Goal: Information Seeking & Learning: Compare options

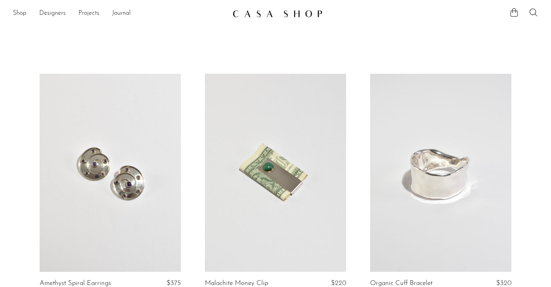
scroll to position [58, 0]
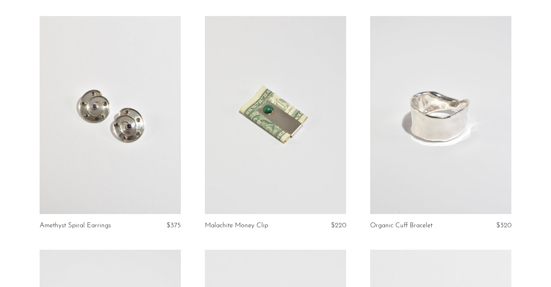
click at [156, 130] on link at bounding box center [110, 115] width 141 height 198
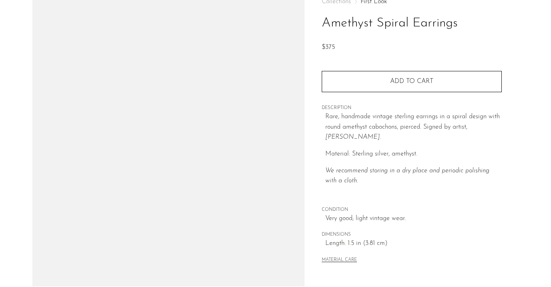
scroll to position [52, 0]
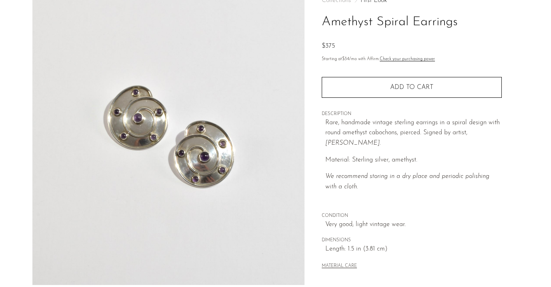
click at [377, 2] on link "First Look" at bounding box center [374, 0] width 26 height 6
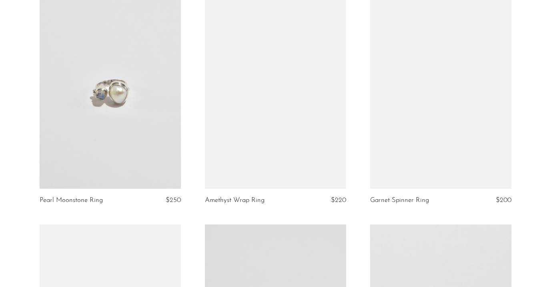
scroll to position [165, 0]
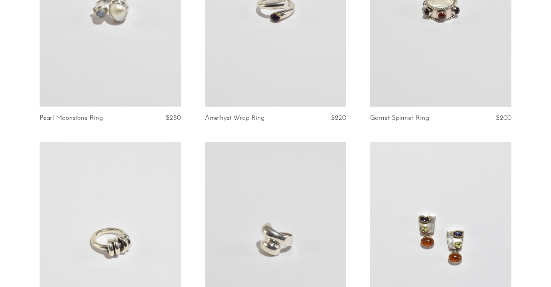
click at [85, 62] on link at bounding box center [110, 8] width 141 height 198
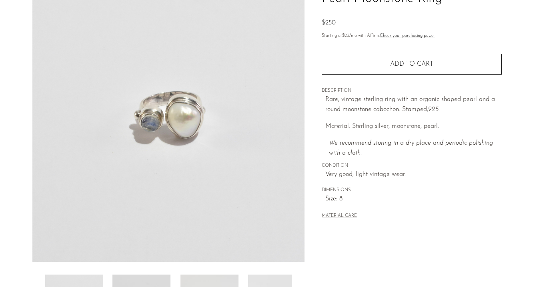
scroll to position [91, 0]
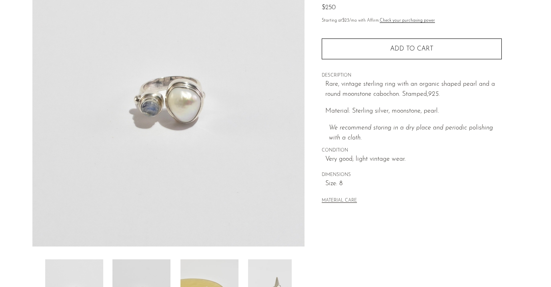
click at [151, 264] on img at bounding box center [142, 291] width 58 height 64
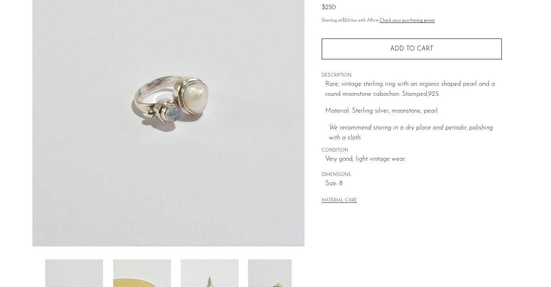
click at [151, 264] on img at bounding box center [142, 291] width 58 height 64
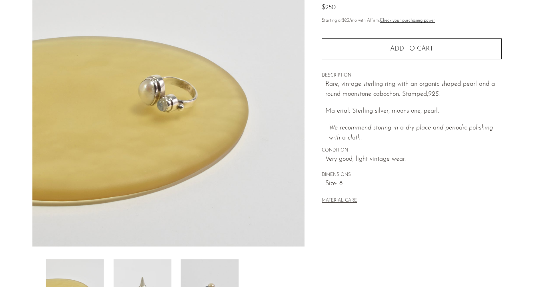
click at [151, 264] on img at bounding box center [142, 291] width 58 height 64
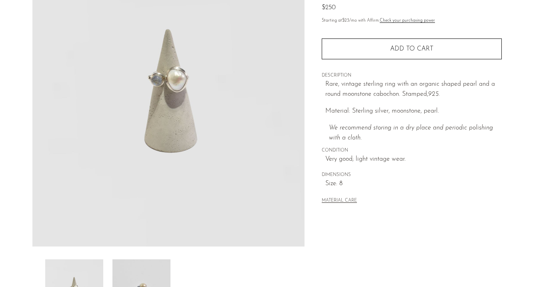
click at [151, 264] on img at bounding box center [142, 291] width 58 height 64
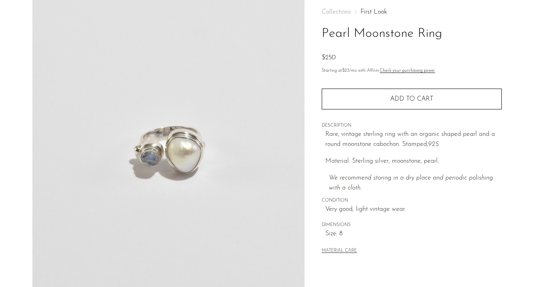
scroll to position [40, 0]
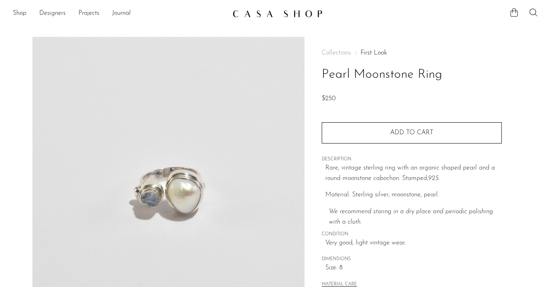
scroll to position [40, 0]
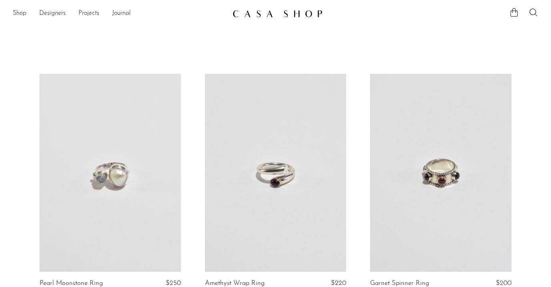
scroll to position [165, 0]
click at [155, 154] on link at bounding box center [110, 173] width 141 height 198
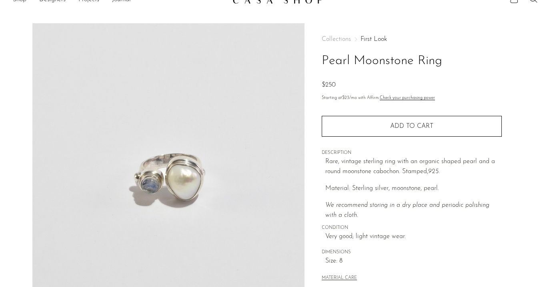
scroll to position [34, 0]
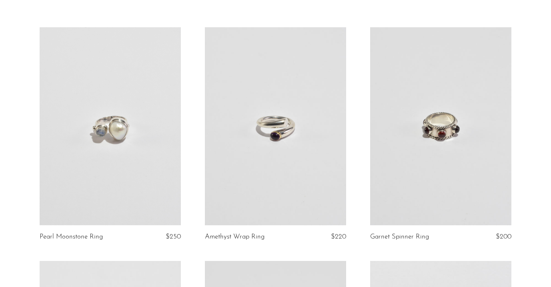
scroll to position [54, 0]
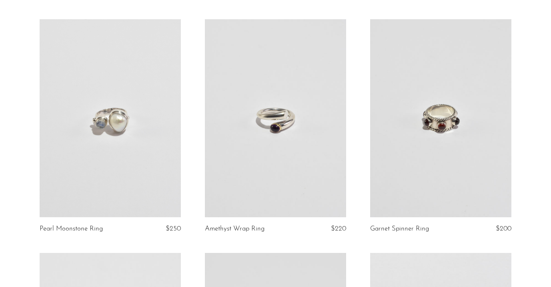
click at [292, 145] on link at bounding box center [275, 118] width 141 height 198
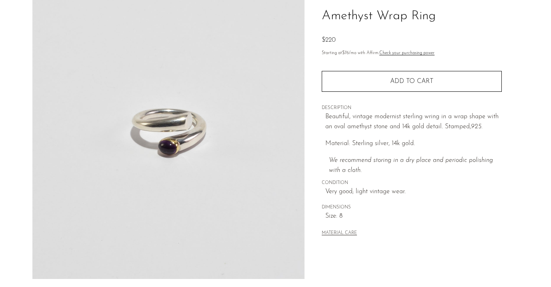
scroll to position [135, 0]
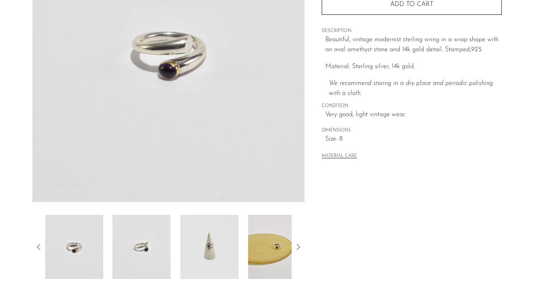
click at [147, 256] on img at bounding box center [142, 247] width 58 height 64
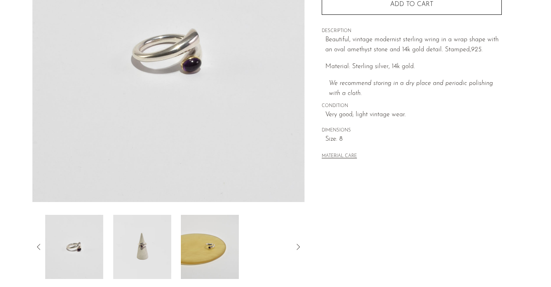
click at [147, 256] on img at bounding box center [142, 247] width 58 height 64
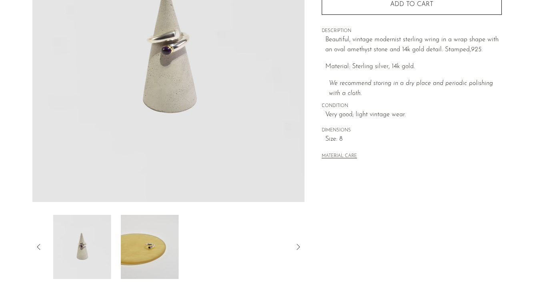
click at [147, 256] on img at bounding box center [150, 247] width 58 height 64
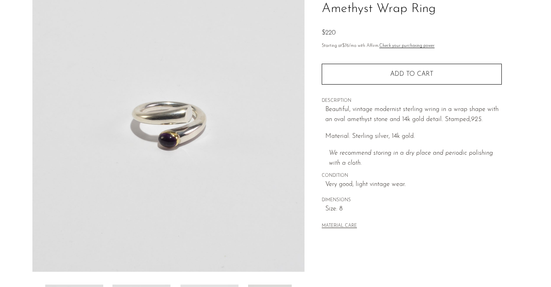
scroll to position [66, 0]
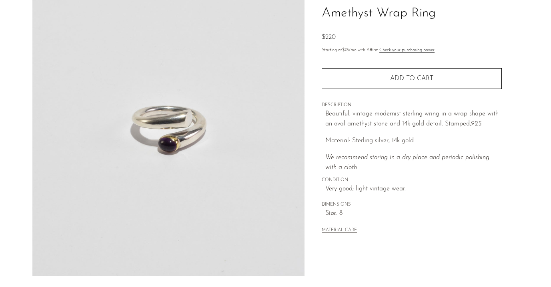
scroll to position [62, 0]
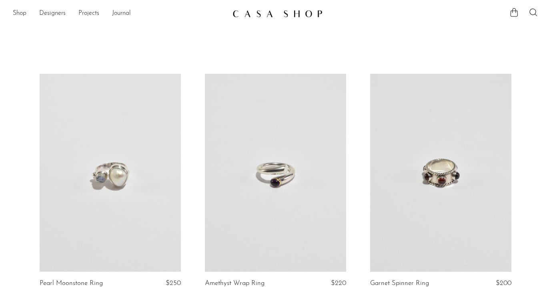
scroll to position [54, 0]
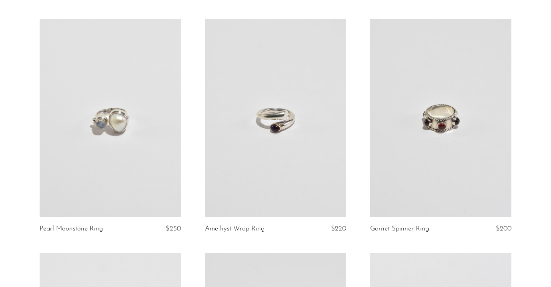
click at [430, 110] on link at bounding box center [440, 118] width 141 height 198
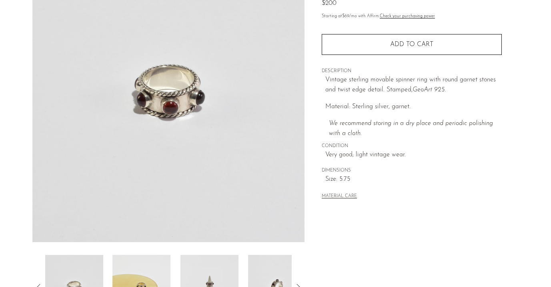
scroll to position [100, 0]
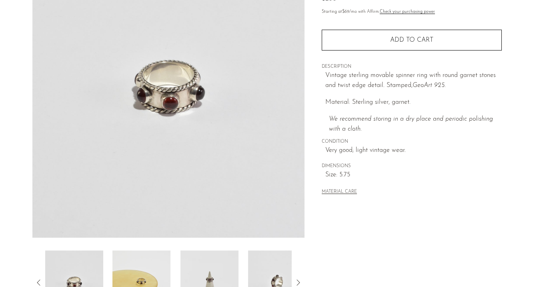
click at [146, 274] on img at bounding box center [142, 282] width 58 height 64
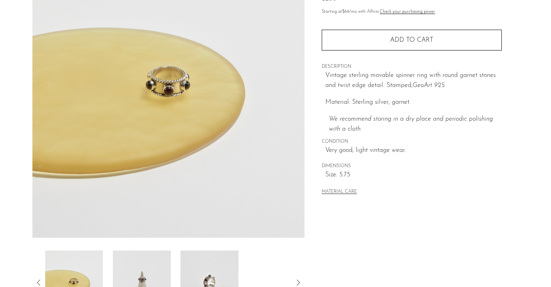
click at [146, 274] on img at bounding box center [142, 282] width 58 height 64
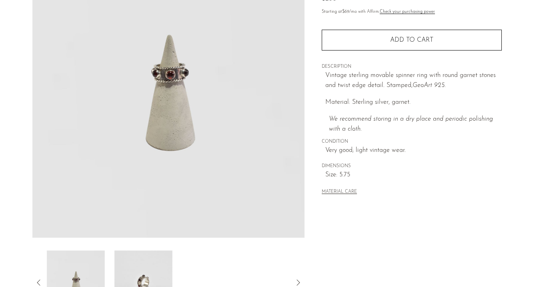
click at [146, 274] on img at bounding box center [143, 282] width 58 height 64
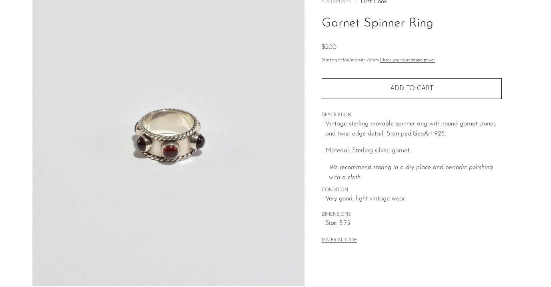
scroll to position [51, 0]
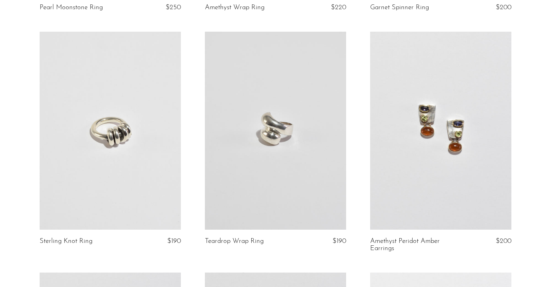
scroll to position [299, 0]
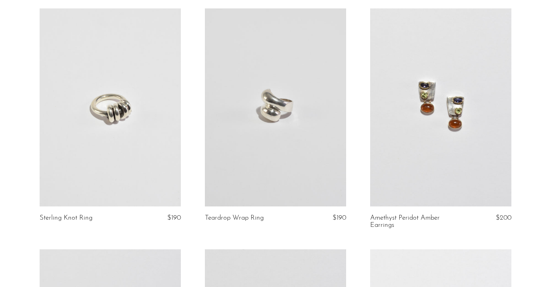
click at [95, 128] on link at bounding box center [110, 107] width 141 height 198
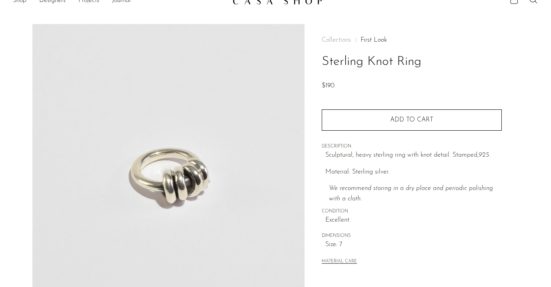
scroll to position [14, 0]
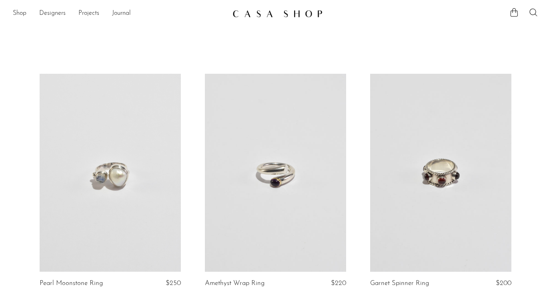
scroll to position [299, 0]
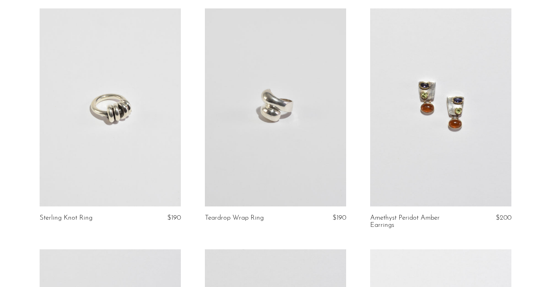
click at [437, 96] on link at bounding box center [440, 107] width 141 height 198
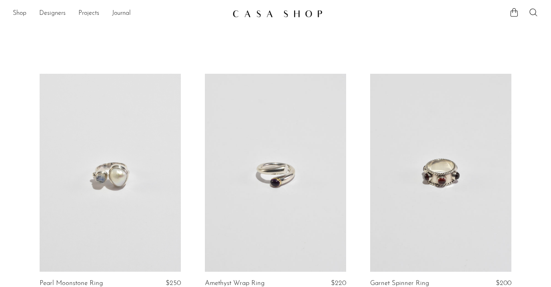
click at [446, 181] on link at bounding box center [440, 173] width 141 height 198
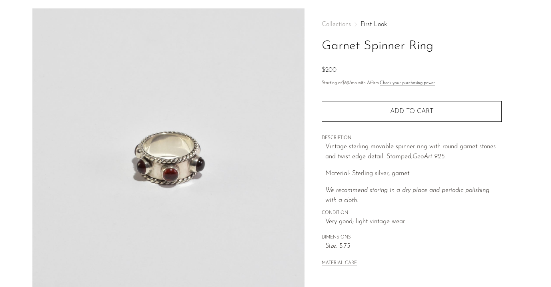
scroll to position [38, 0]
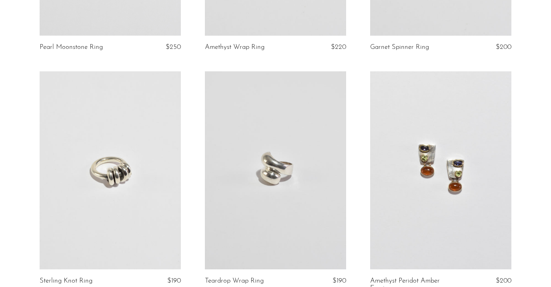
scroll to position [248, 0]
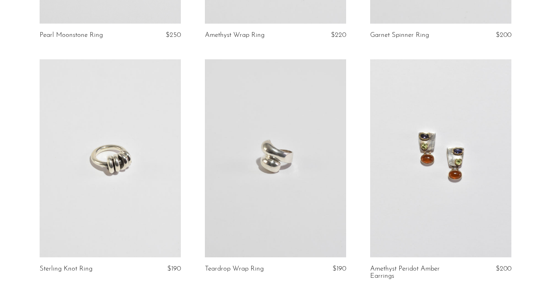
click at [135, 155] on link at bounding box center [110, 158] width 141 height 198
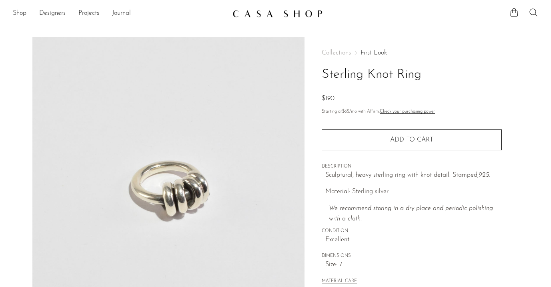
click at [378, 54] on link "First Look" at bounding box center [374, 53] width 26 height 6
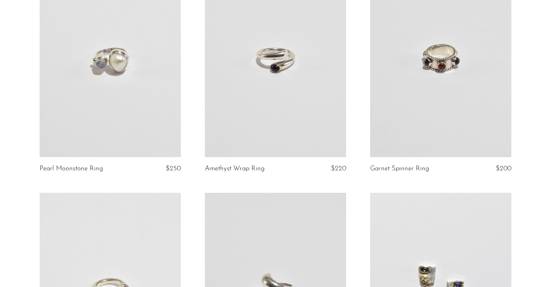
scroll to position [324, 0]
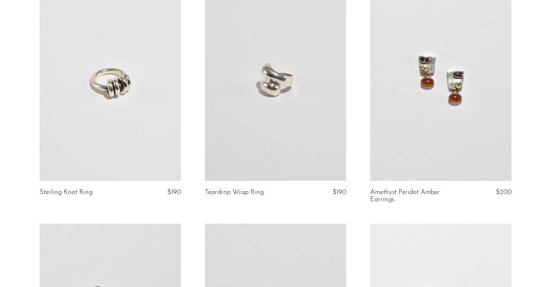
click at [84, 99] on link at bounding box center [110, 82] width 141 height 198
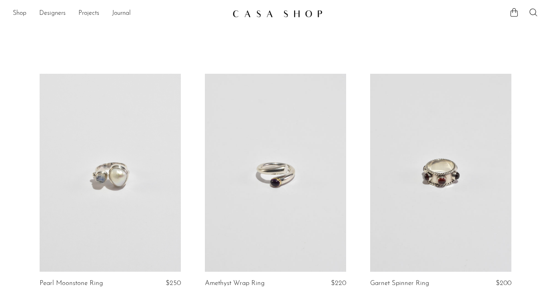
scroll to position [324, 0]
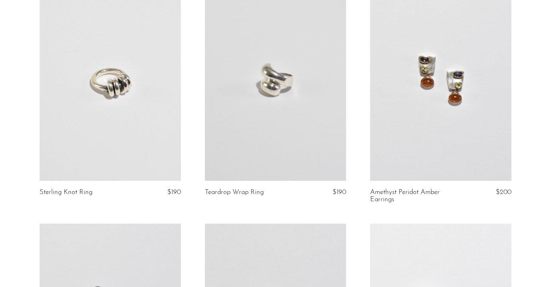
click at [263, 141] on link at bounding box center [275, 82] width 141 height 198
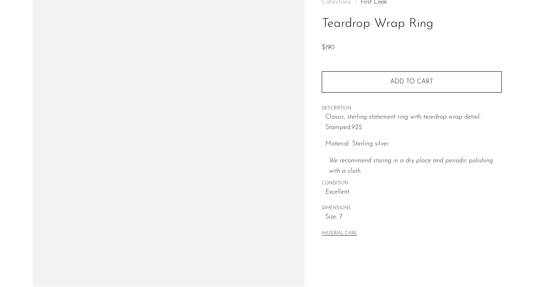
scroll to position [65, 0]
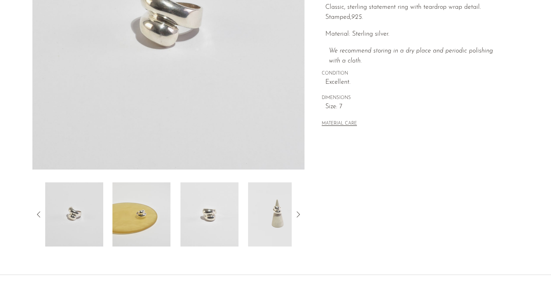
click at [161, 219] on img at bounding box center [142, 214] width 58 height 64
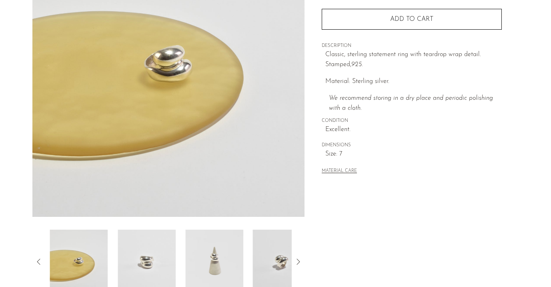
scroll to position [120, 0]
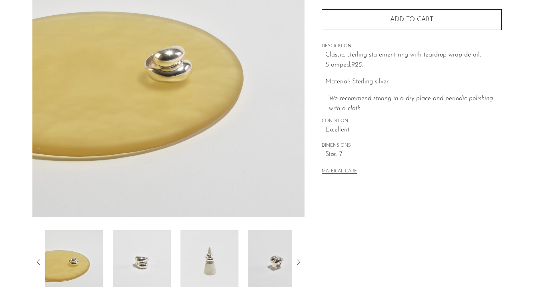
click at [151, 248] on img at bounding box center [142, 262] width 58 height 64
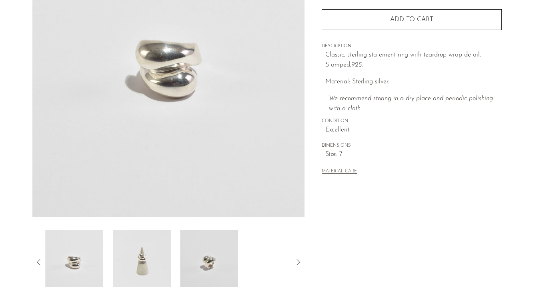
click at [151, 248] on img at bounding box center [142, 262] width 58 height 64
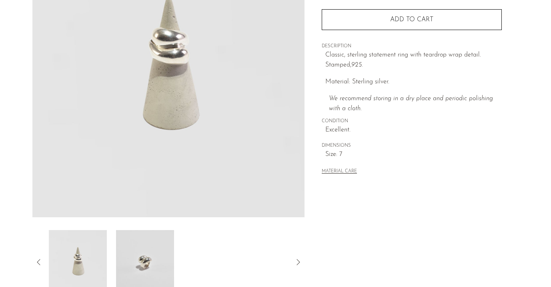
click at [151, 248] on img at bounding box center [145, 262] width 58 height 64
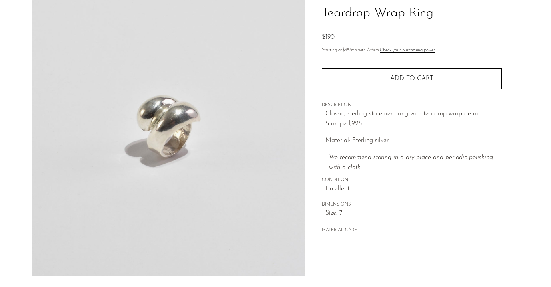
scroll to position [47, 0]
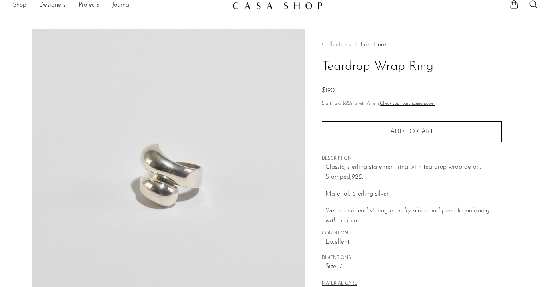
scroll to position [10, 0]
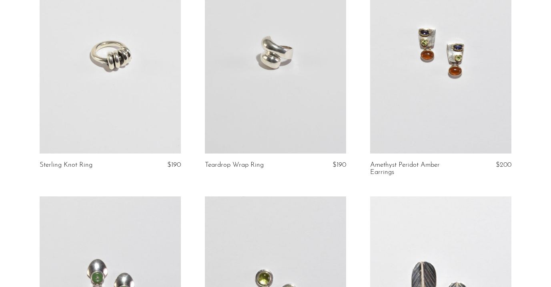
scroll to position [371, 0]
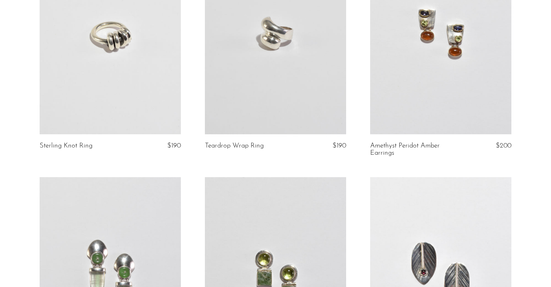
click at [277, 115] on link at bounding box center [275, 35] width 141 height 198
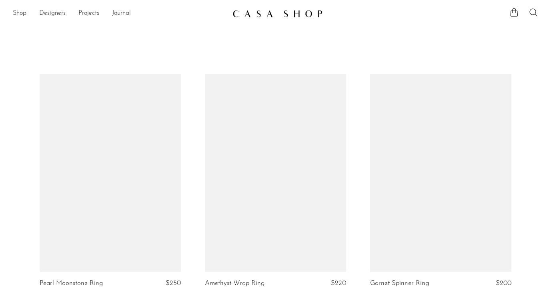
scroll to position [371, 0]
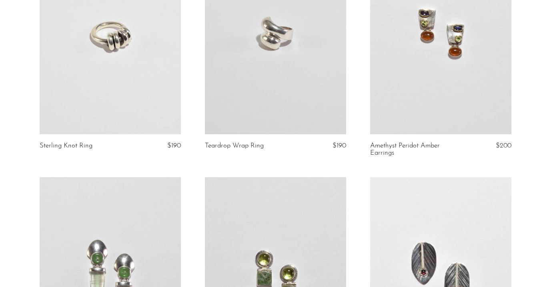
click at [441, 106] on link at bounding box center [440, 35] width 141 height 198
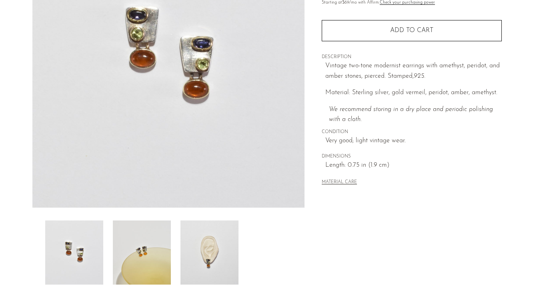
click at [142, 229] on img at bounding box center [142, 252] width 58 height 64
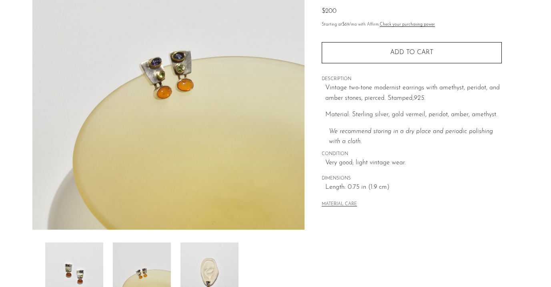
scroll to position [108, 0]
click at [219, 270] on img at bounding box center [210, 274] width 58 height 64
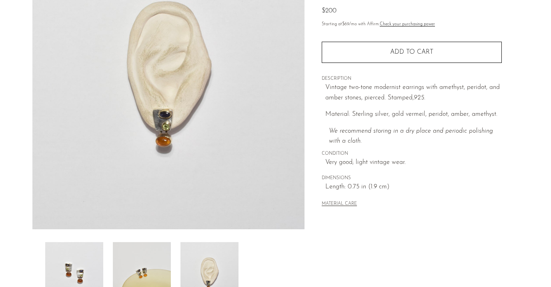
click at [141, 268] on img at bounding box center [142, 274] width 58 height 64
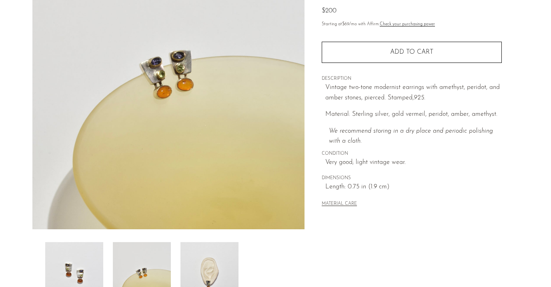
click at [74, 261] on img at bounding box center [74, 274] width 58 height 64
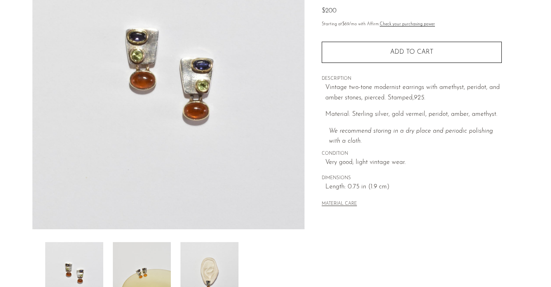
click at [216, 265] on img at bounding box center [210, 274] width 58 height 64
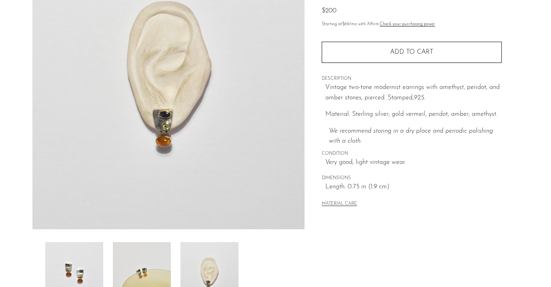
click at [79, 259] on img at bounding box center [74, 274] width 58 height 64
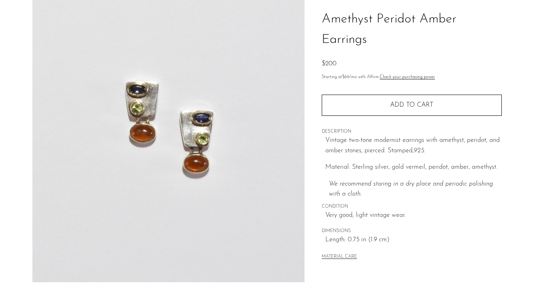
scroll to position [55, 0]
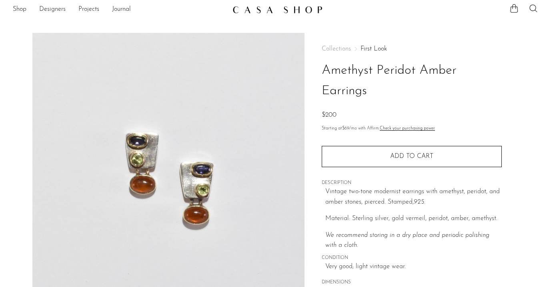
scroll to position [5, 0]
click at [372, 47] on link "First Look" at bounding box center [374, 48] width 26 height 6
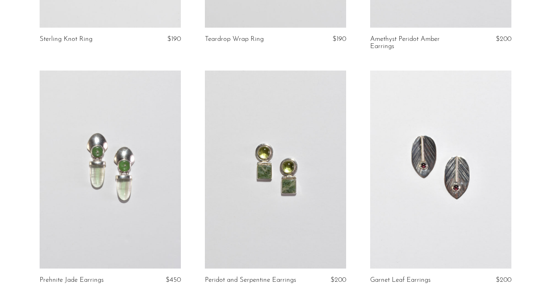
scroll to position [500, 0]
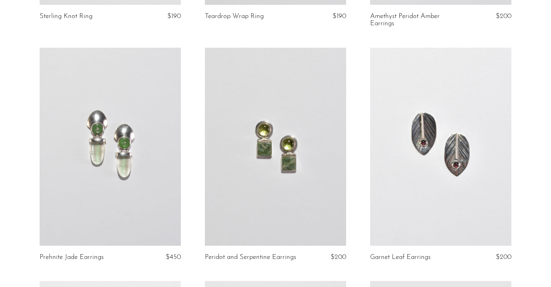
click at [107, 156] on link at bounding box center [110, 147] width 141 height 198
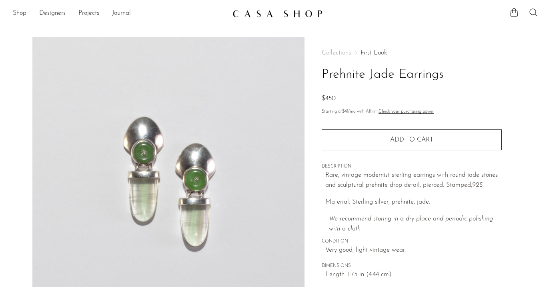
click at [378, 53] on link "First Look" at bounding box center [374, 53] width 26 height 6
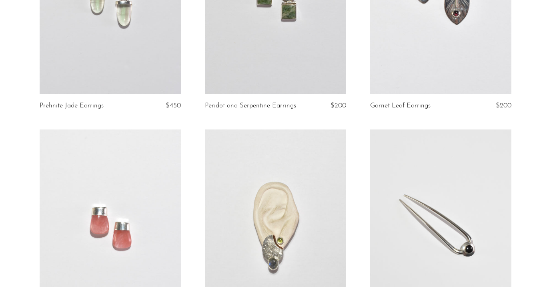
scroll to position [654, 0]
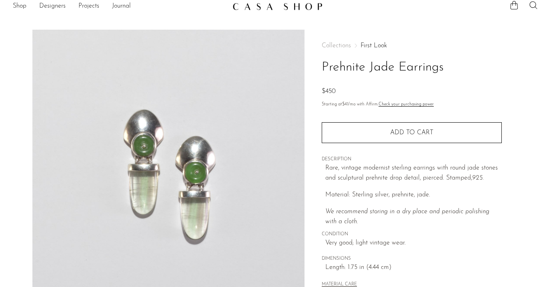
scroll to position [9, 0]
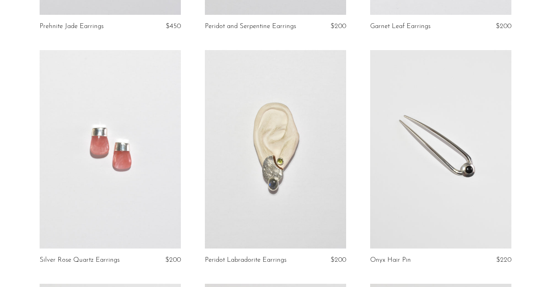
scroll to position [762, 0]
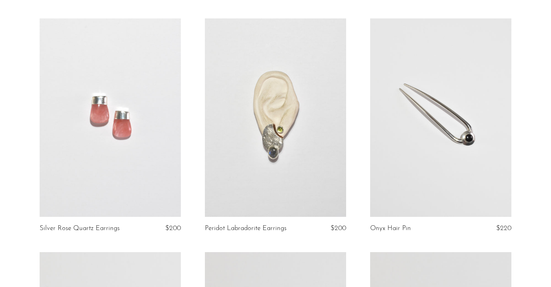
click at [115, 141] on link at bounding box center [110, 117] width 141 height 198
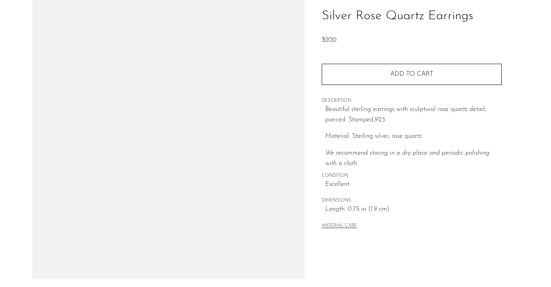
scroll to position [57, 0]
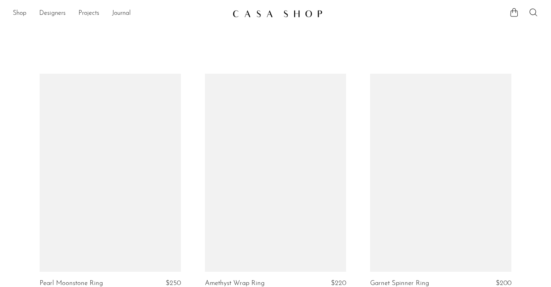
scroll to position [762, 0]
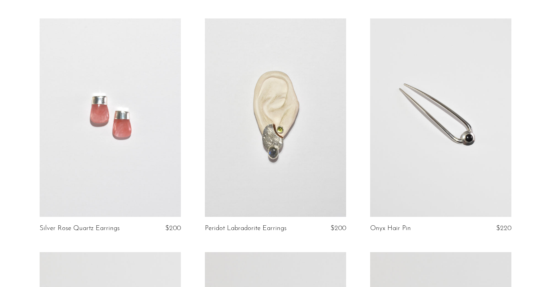
click at [252, 180] on link at bounding box center [275, 117] width 141 height 198
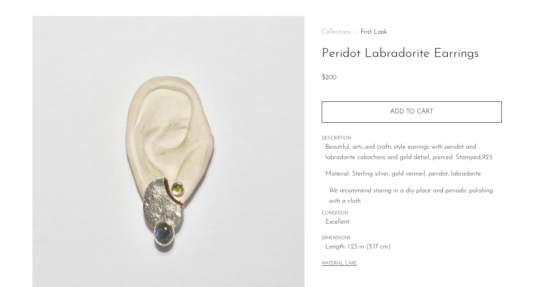
scroll to position [24, 0]
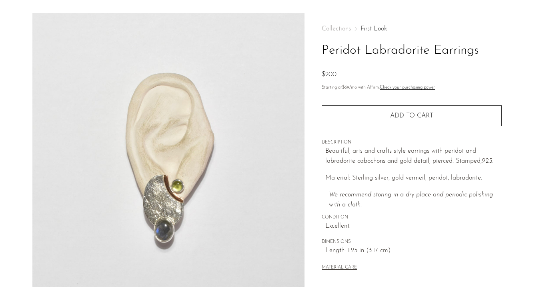
click at [368, 29] on link "First Look" at bounding box center [374, 29] width 26 height 6
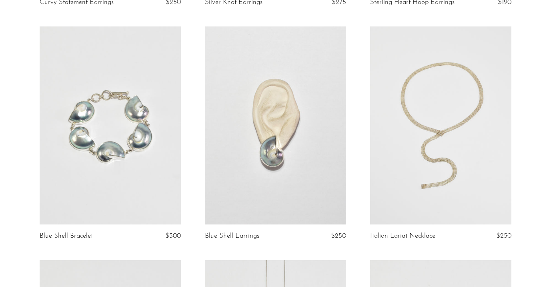
scroll to position [1241, 0]
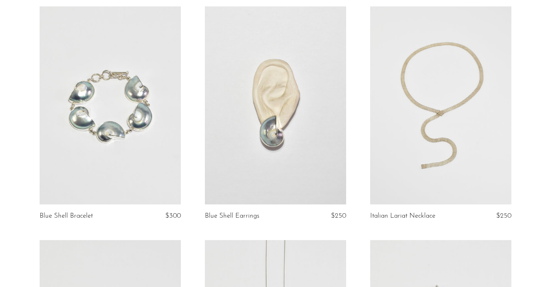
click at [432, 119] on link at bounding box center [440, 105] width 141 height 198
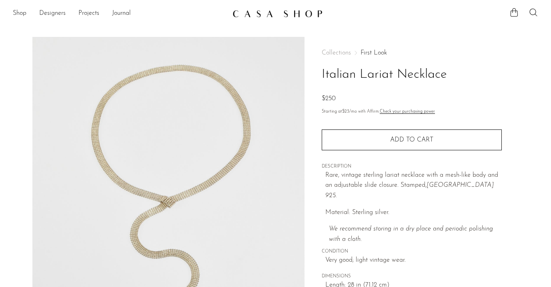
click at [365, 52] on link "First Look" at bounding box center [374, 53] width 26 height 6
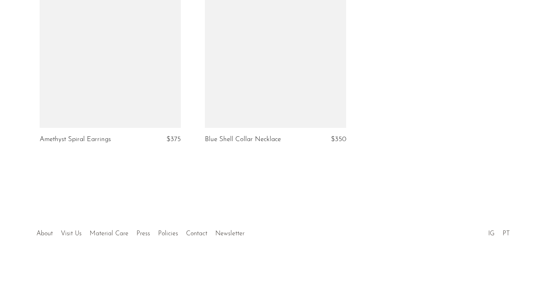
scroll to position [2500, 0]
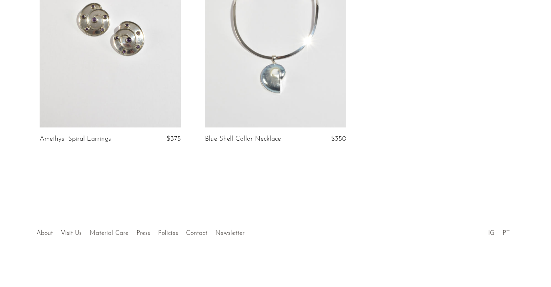
click at [297, 70] on link at bounding box center [275, 29] width 141 height 198
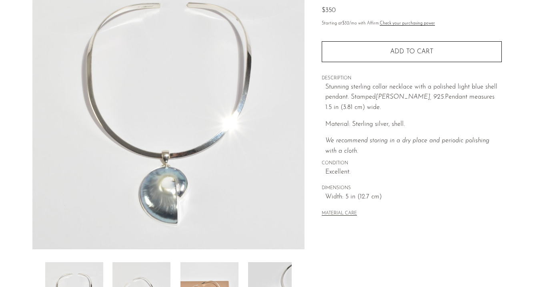
scroll to position [89, 0]
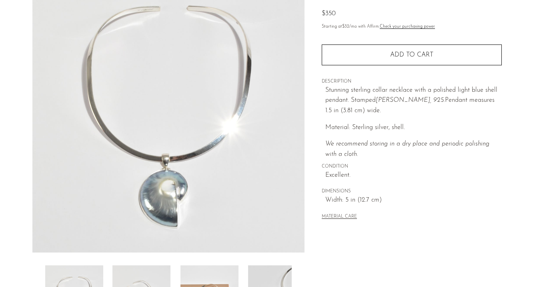
scroll to position [85, 0]
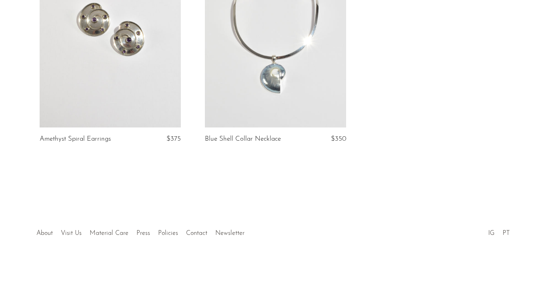
scroll to position [2420, 0]
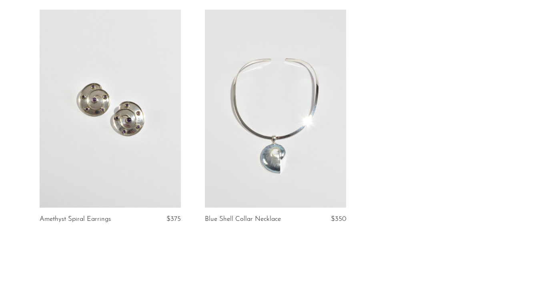
click at [133, 121] on link at bounding box center [110, 109] width 141 height 198
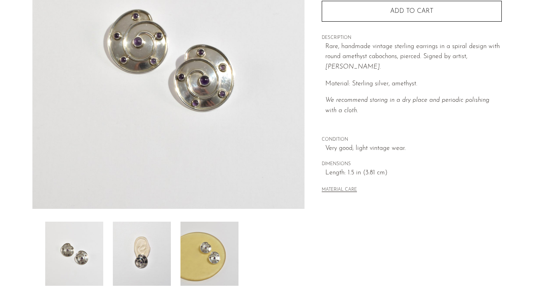
scroll to position [144, 0]
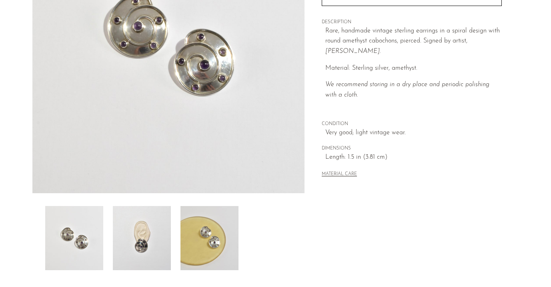
click at [137, 229] on img at bounding box center [142, 238] width 58 height 64
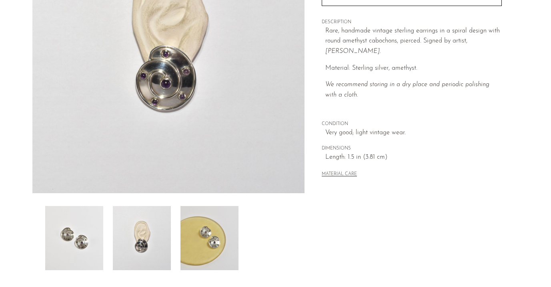
click at [191, 232] on img at bounding box center [210, 238] width 58 height 64
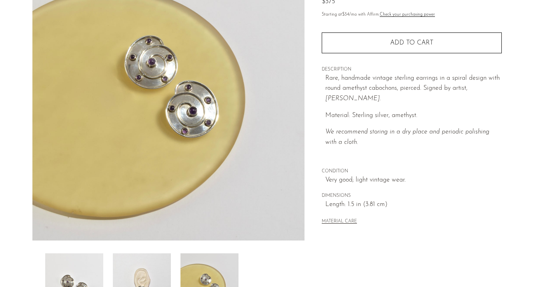
click at [149, 265] on img at bounding box center [142, 285] width 58 height 64
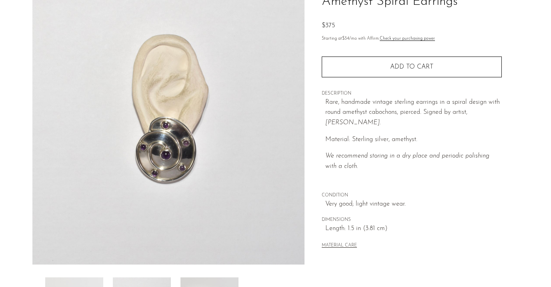
scroll to position [82, 0]
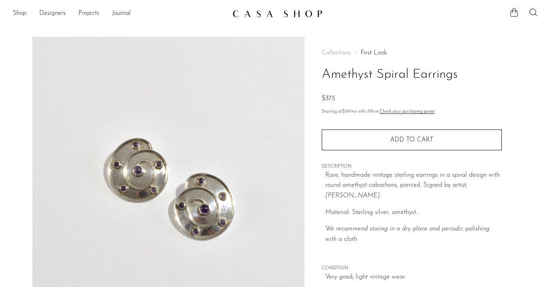
click at [376, 52] on link "First Look" at bounding box center [374, 53] width 26 height 6
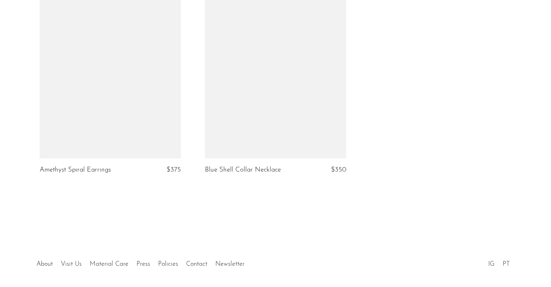
scroll to position [2489, 0]
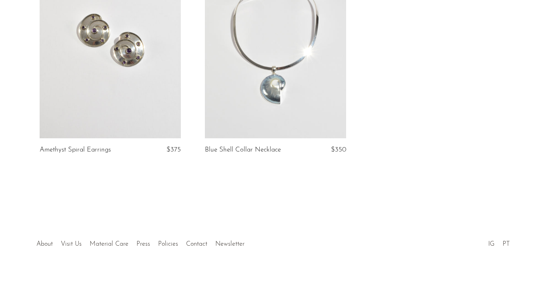
click at [80, 38] on link at bounding box center [110, 39] width 141 height 198
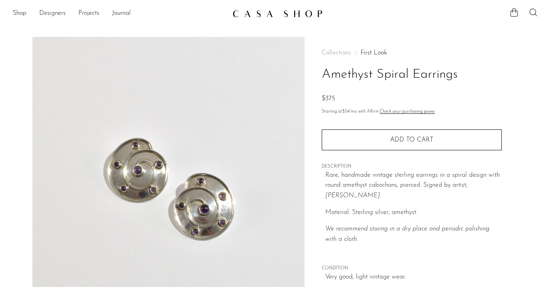
scroll to position [167, 0]
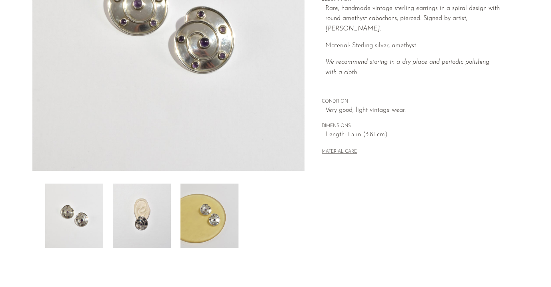
click at [146, 213] on img at bounding box center [142, 215] width 58 height 64
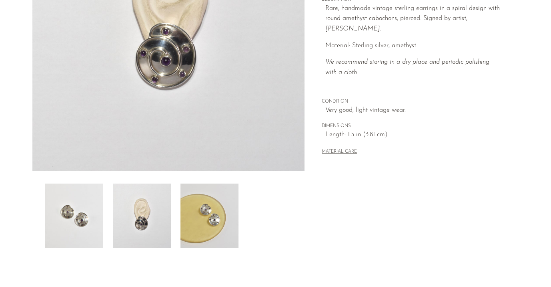
click at [203, 225] on img at bounding box center [210, 215] width 58 height 64
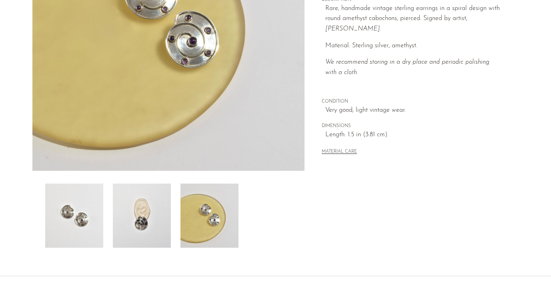
click at [159, 221] on img at bounding box center [142, 215] width 58 height 64
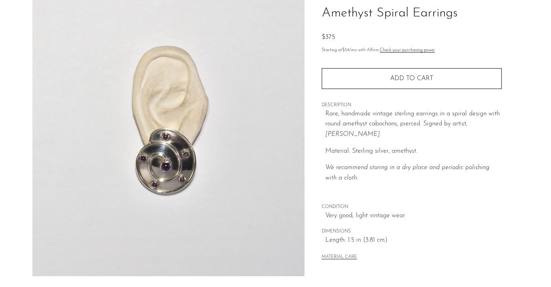
scroll to position [62, 0]
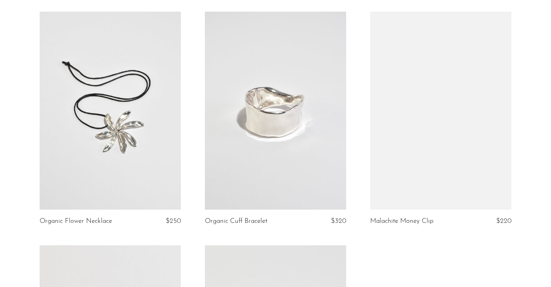
scroll to position [2165, 0]
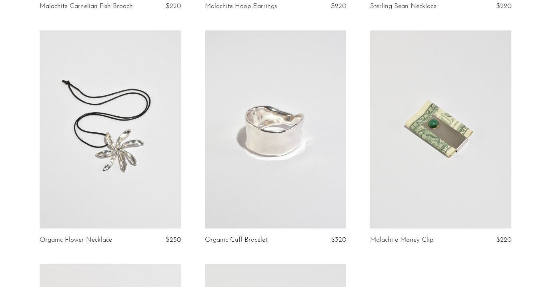
click at [298, 126] on link at bounding box center [275, 129] width 141 height 198
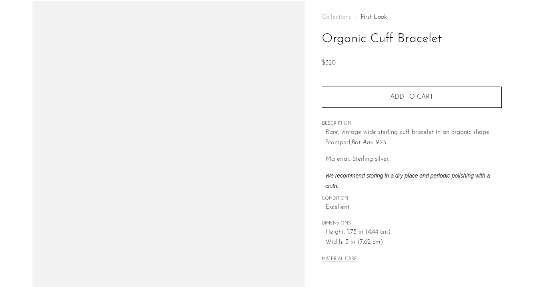
scroll to position [36, 0]
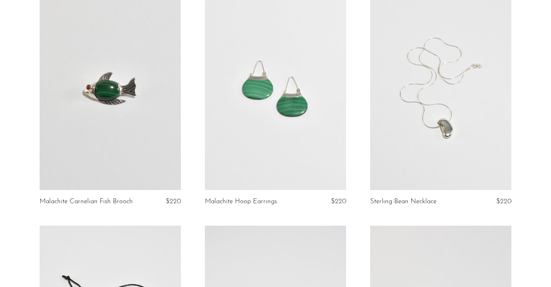
scroll to position [1968, 0]
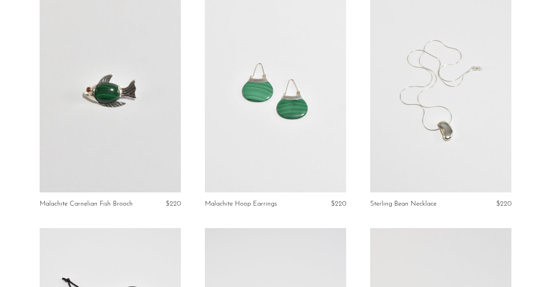
click at [322, 94] on link at bounding box center [275, 93] width 141 height 198
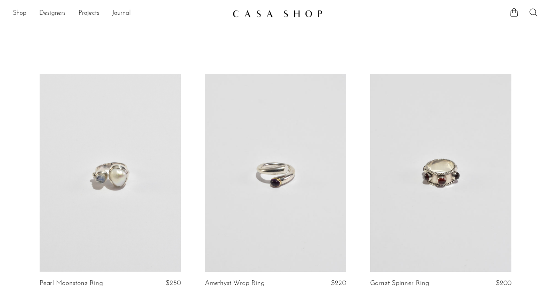
click at [532, 10] on icon at bounding box center [534, 13] width 10 height 10
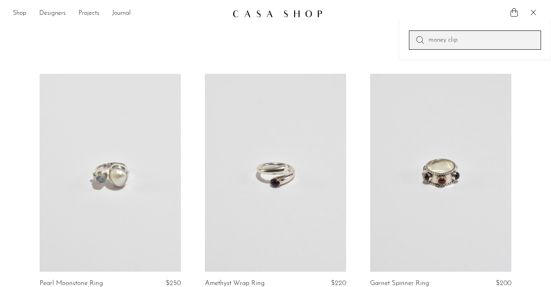
type input "money clip"
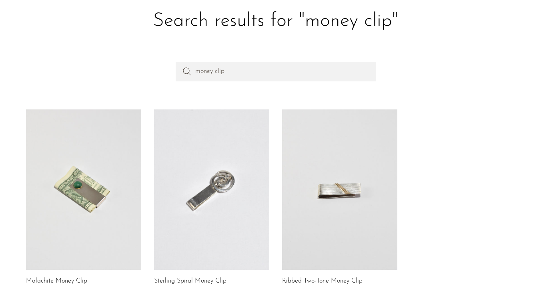
scroll to position [113, 0]
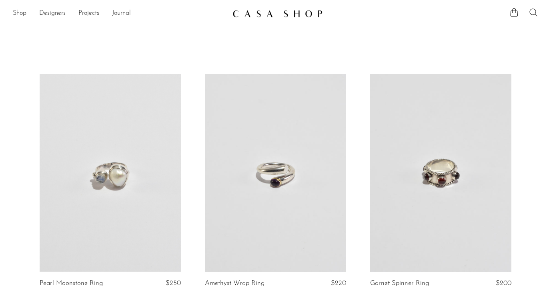
click at [531, 12] on icon at bounding box center [534, 13] width 10 height 10
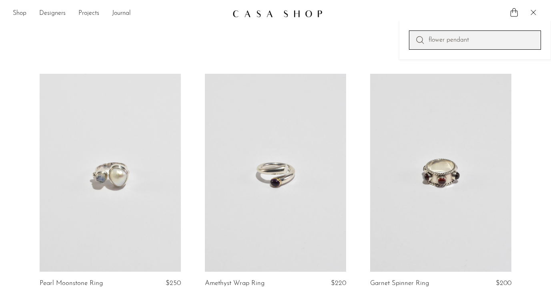
type input "flower pendant"
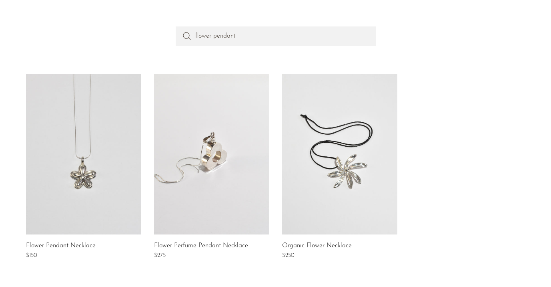
scroll to position [130, 0]
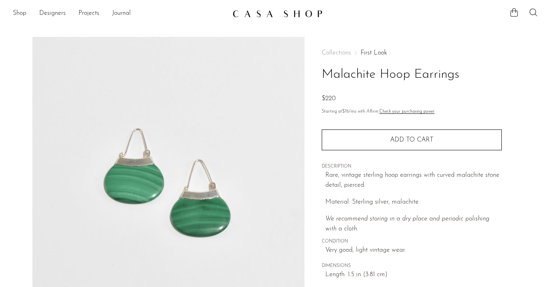
scroll to position [16, 0]
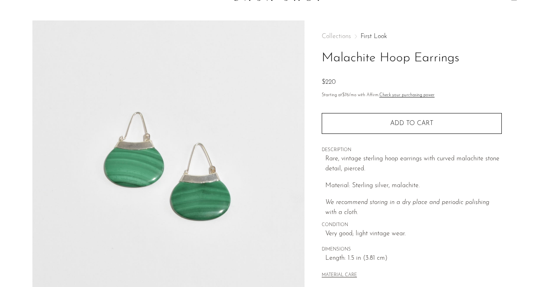
click at [379, 35] on link "First Look" at bounding box center [374, 36] width 26 height 6
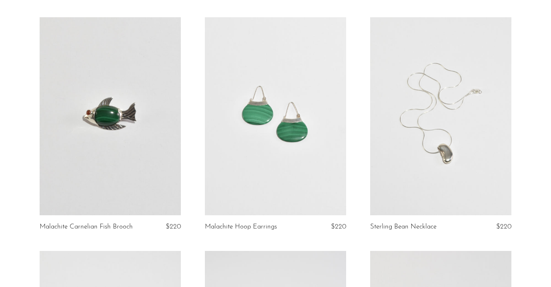
scroll to position [1954, 0]
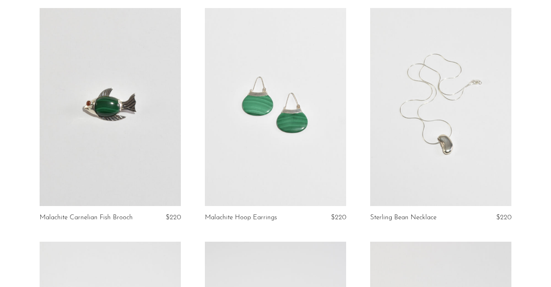
click at [120, 117] on link at bounding box center [110, 107] width 141 height 198
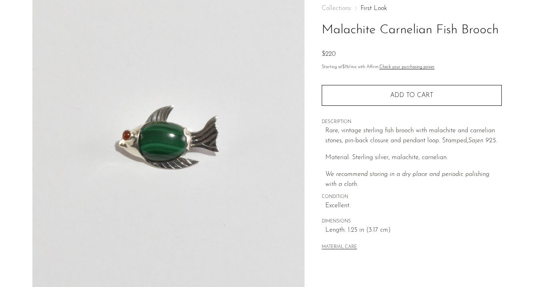
scroll to position [45, 0]
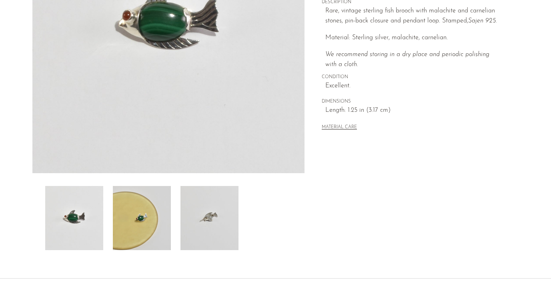
click at [138, 227] on img at bounding box center [142, 218] width 58 height 64
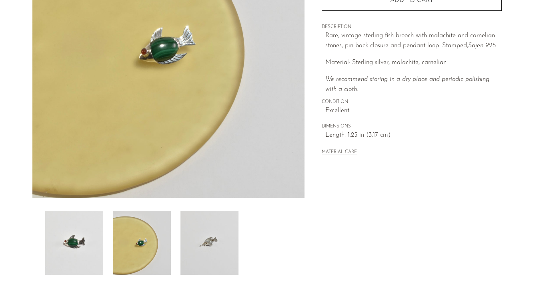
scroll to position [138, 0]
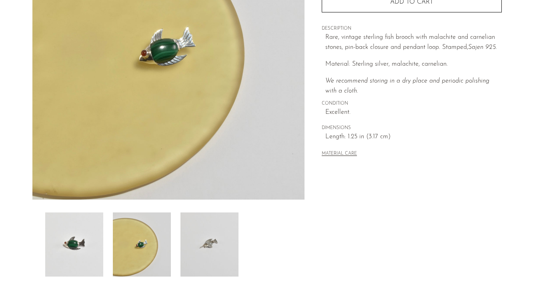
click at [221, 237] on img at bounding box center [210, 244] width 58 height 64
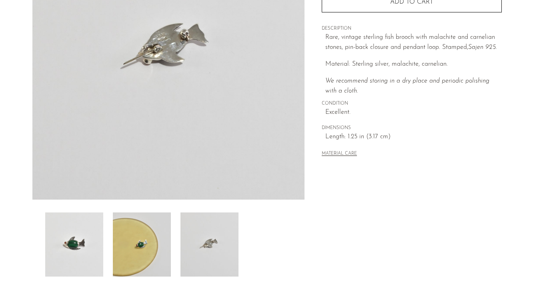
click at [144, 236] on img at bounding box center [142, 244] width 58 height 64
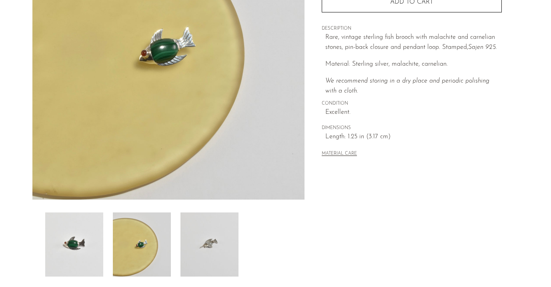
click at [84, 237] on img at bounding box center [74, 244] width 58 height 64
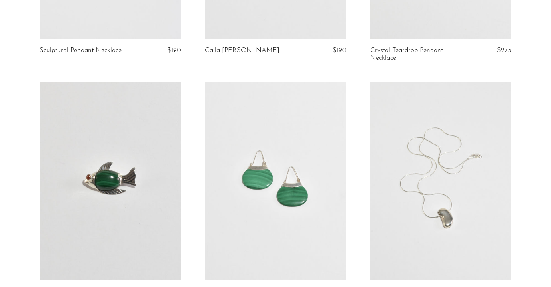
scroll to position [1755, 0]
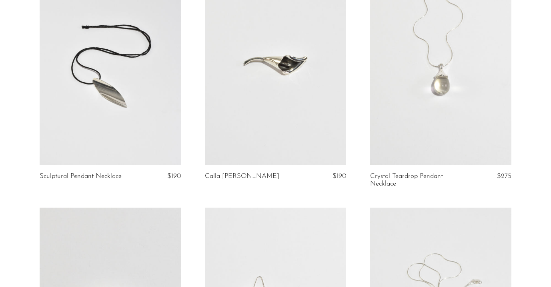
click at [428, 117] on link at bounding box center [440, 66] width 141 height 198
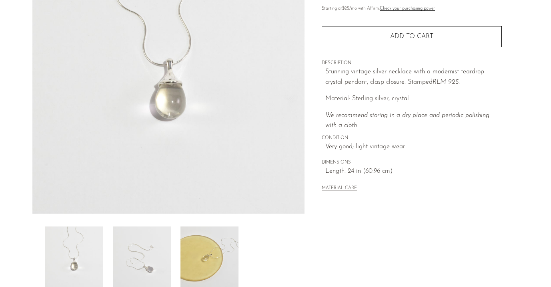
scroll to position [124, 0]
click at [141, 256] on img at bounding box center [142, 258] width 58 height 64
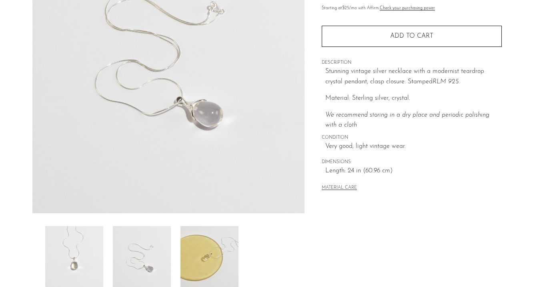
click at [213, 251] on img at bounding box center [210, 258] width 58 height 64
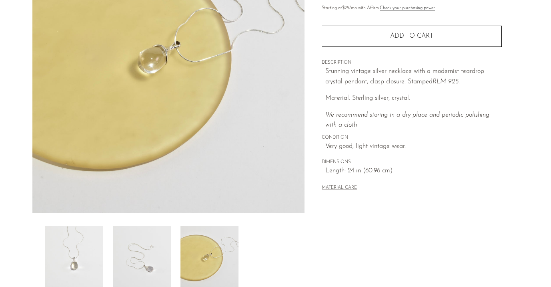
click at [132, 255] on img at bounding box center [142, 258] width 58 height 64
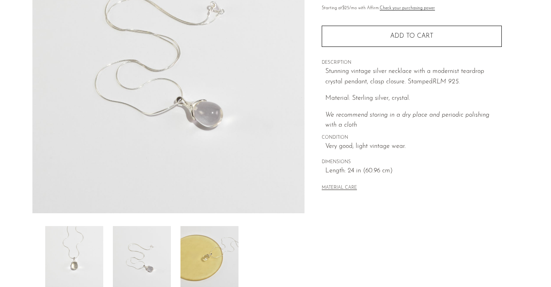
click at [78, 254] on img at bounding box center [74, 258] width 58 height 64
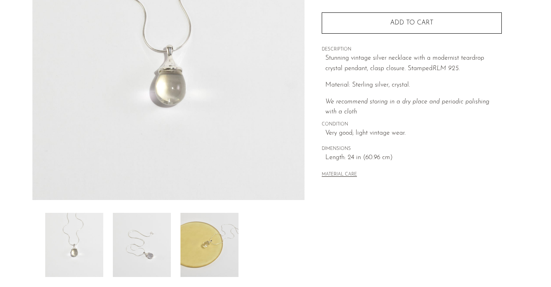
scroll to position [167, 0]
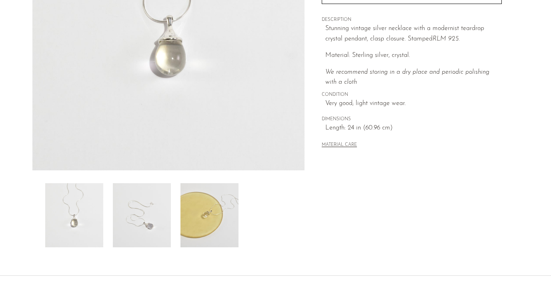
click at [163, 220] on img at bounding box center [142, 215] width 58 height 64
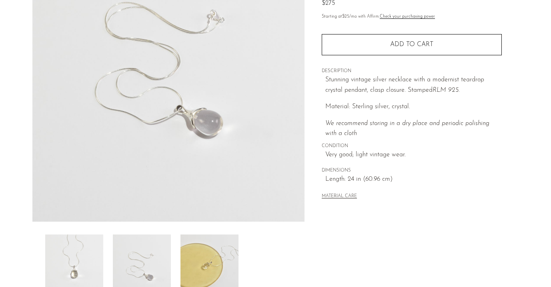
scroll to position [149, 0]
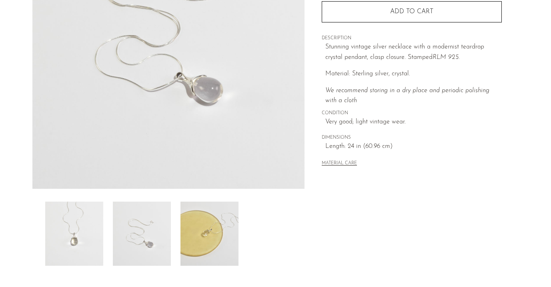
click at [208, 232] on img at bounding box center [210, 233] width 58 height 64
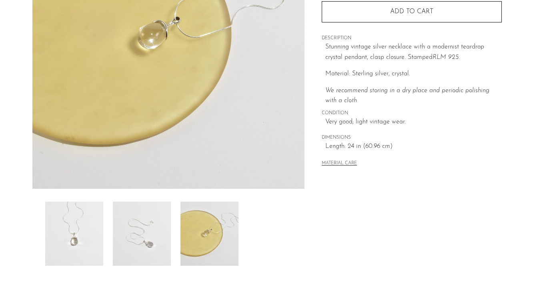
click at [93, 216] on img at bounding box center [74, 233] width 58 height 64
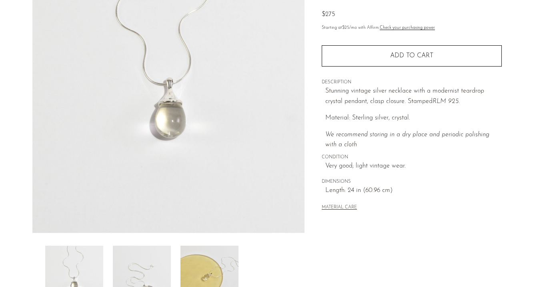
scroll to position [111, 0]
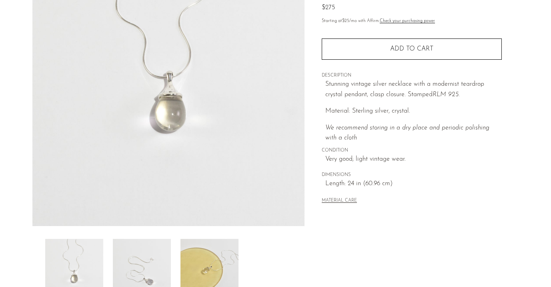
click at [143, 251] on img at bounding box center [142, 271] width 58 height 64
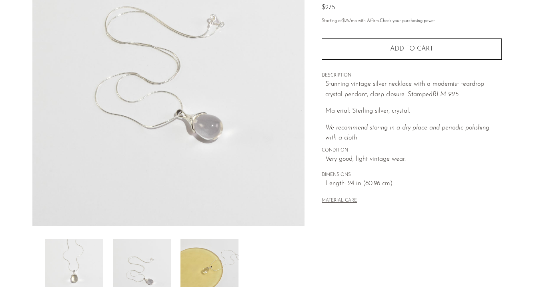
click at [196, 255] on img at bounding box center [210, 271] width 58 height 64
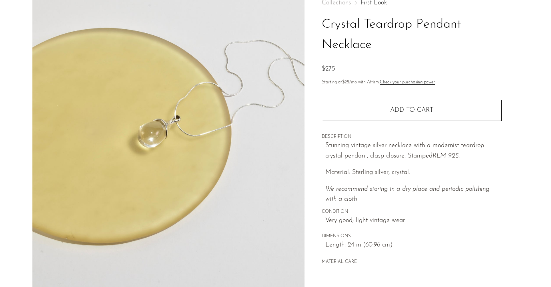
scroll to position [28, 0]
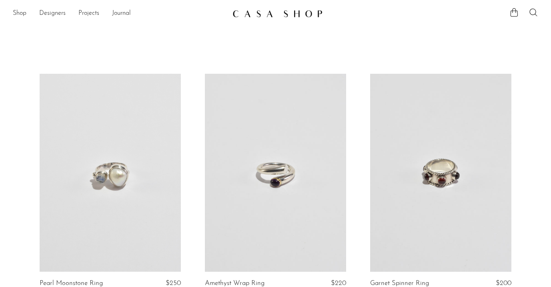
click at [306, 178] on link at bounding box center [275, 173] width 141 height 198
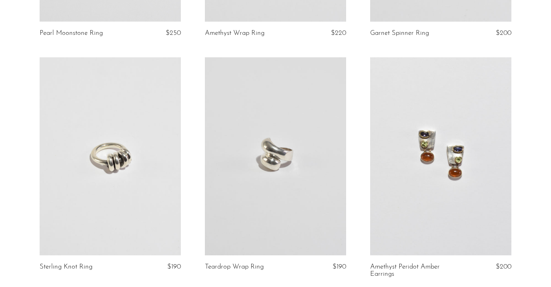
click at [269, 180] on link at bounding box center [275, 156] width 141 height 198
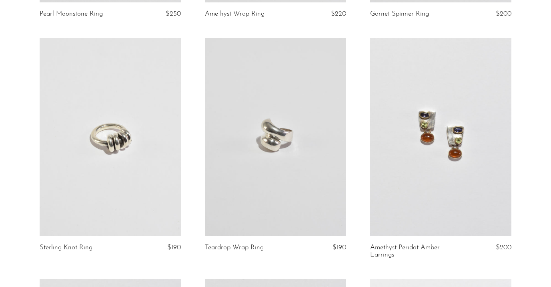
click at [308, 100] on link at bounding box center [275, 137] width 141 height 198
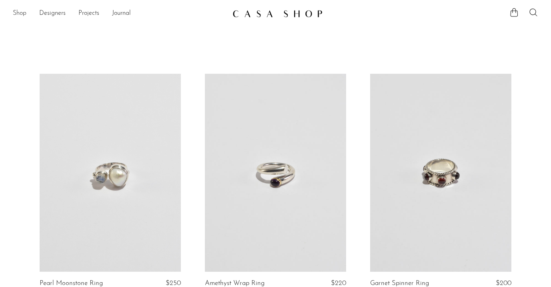
click at [20, 11] on link "Shop" at bounding box center [20, 13] width 14 height 10
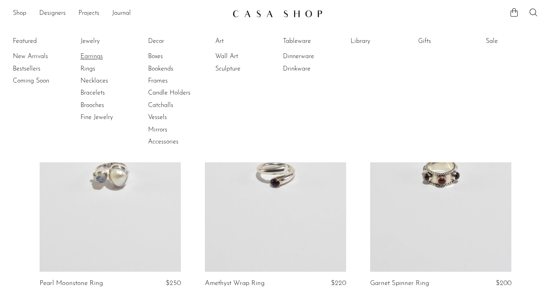
click at [90, 57] on link "Earrings" at bounding box center [110, 56] width 60 height 9
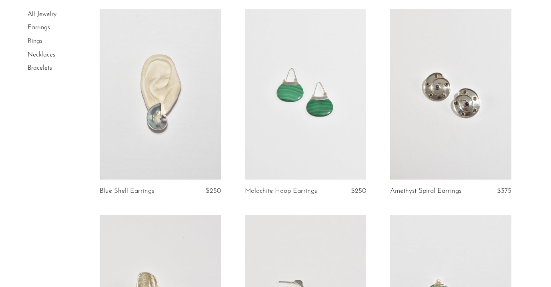
scroll to position [891, 0]
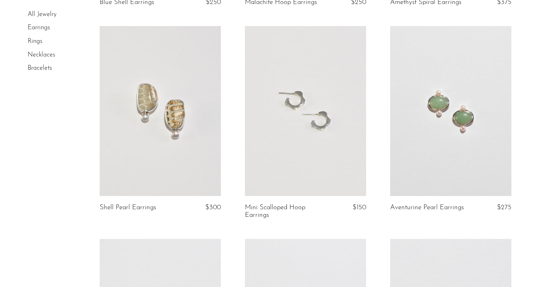
click at [322, 149] on link at bounding box center [305, 111] width 121 height 170
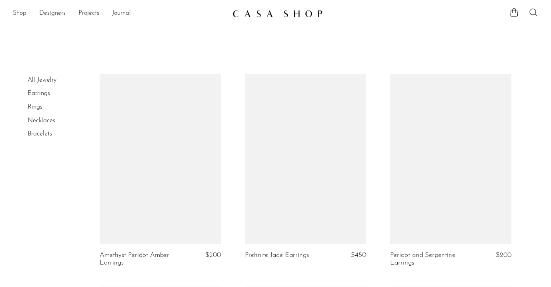
scroll to position [890, 0]
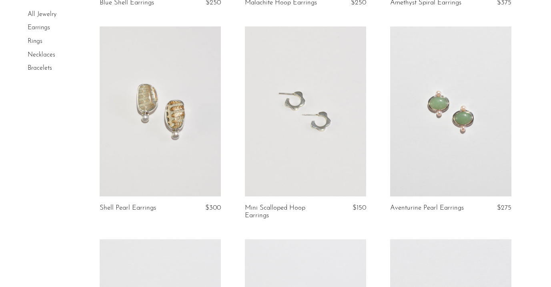
click at [445, 160] on link at bounding box center [450, 111] width 121 height 170
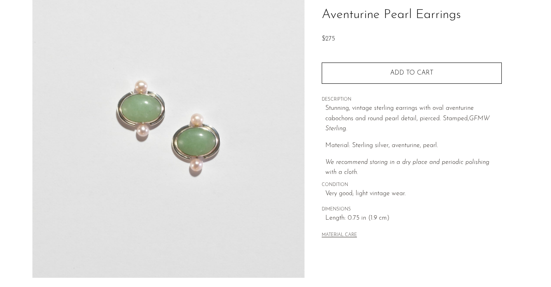
scroll to position [106, 0]
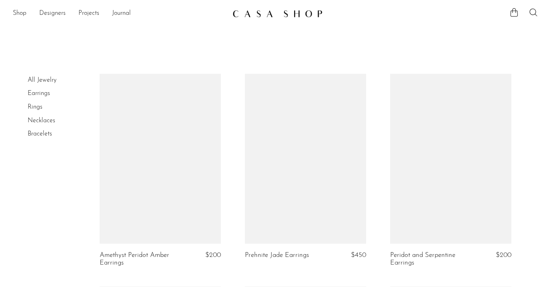
scroll to position [890, 0]
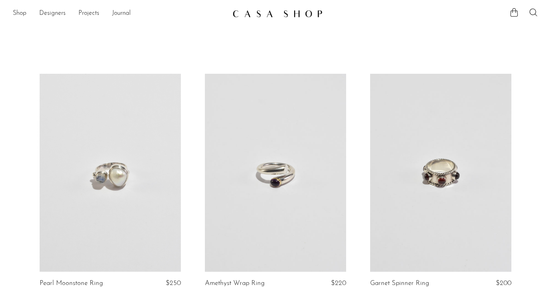
scroll to position [269, 0]
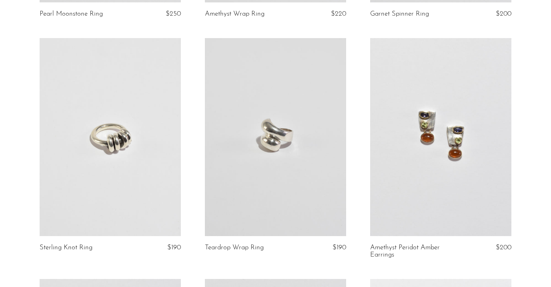
click at [449, 123] on link at bounding box center [440, 137] width 141 height 198
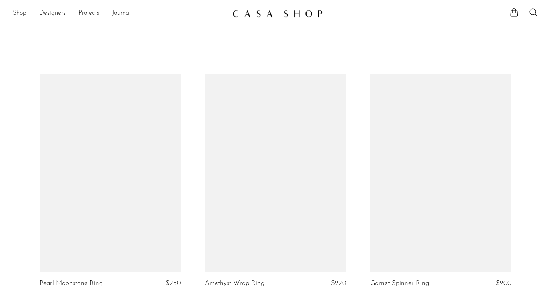
scroll to position [603, 0]
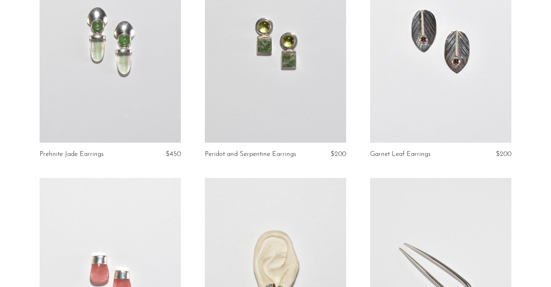
click at [289, 136] on link at bounding box center [275, 44] width 141 height 198
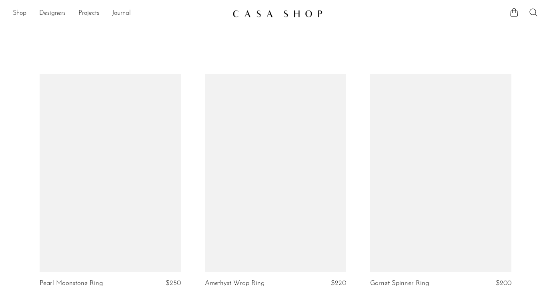
scroll to position [603, 0]
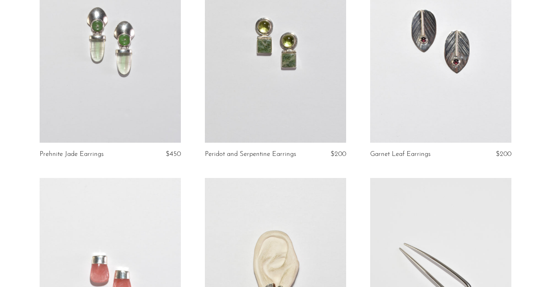
click at [254, 89] on link at bounding box center [275, 44] width 141 height 198
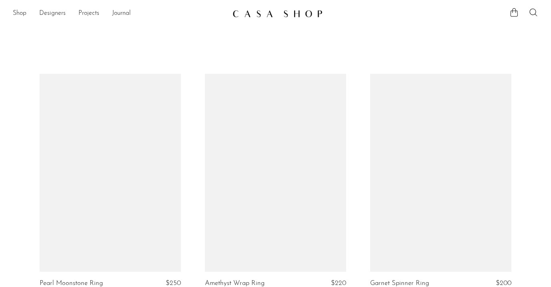
scroll to position [786, 0]
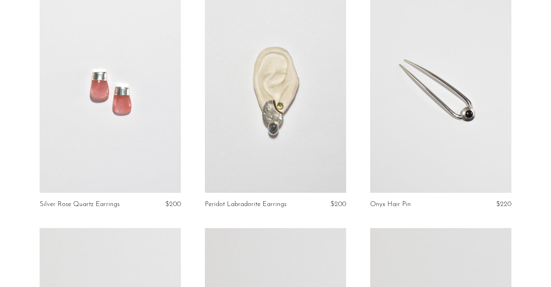
click at [279, 153] on link at bounding box center [275, 93] width 141 height 198
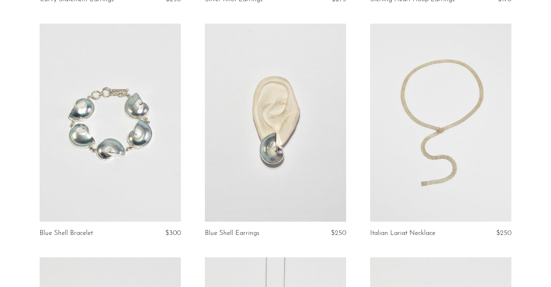
scroll to position [1358, 0]
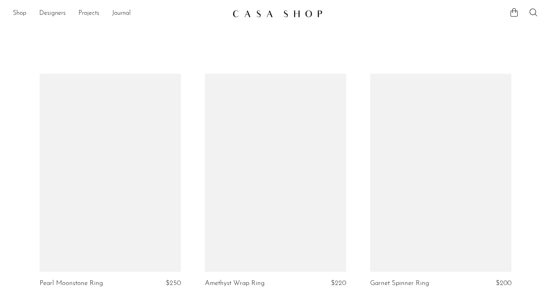
scroll to position [1358, 0]
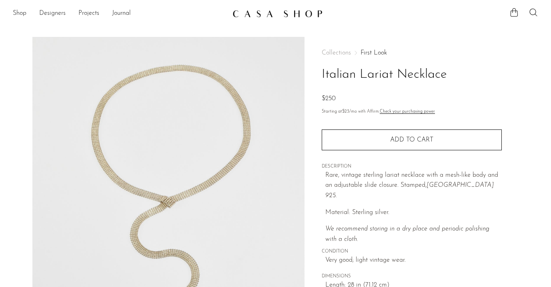
scroll to position [5, 0]
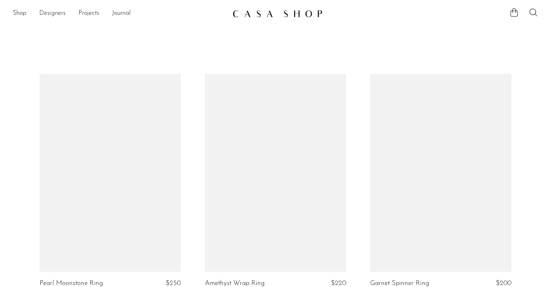
scroll to position [1358, 0]
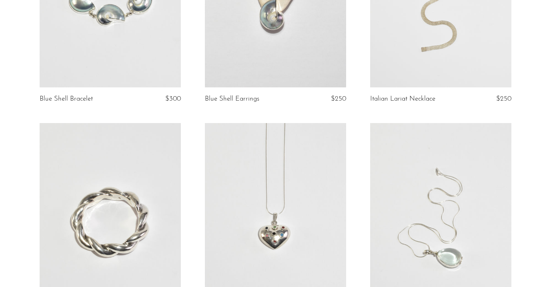
click at [262, 139] on link at bounding box center [275, 222] width 141 height 198
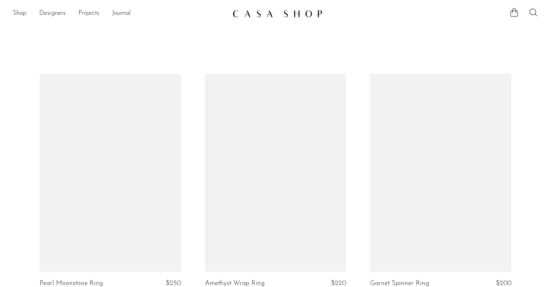
scroll to position [1577, 0]
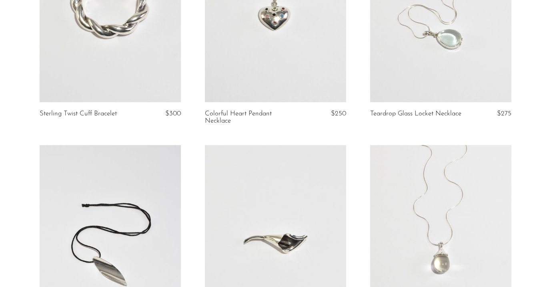
click at [414, 59] on link at bounding box center [440, 3] width 141 height 198
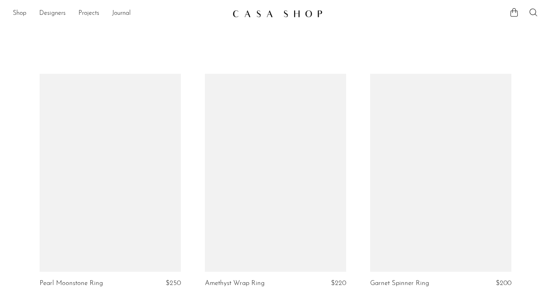
scroll to position [1786, 0]
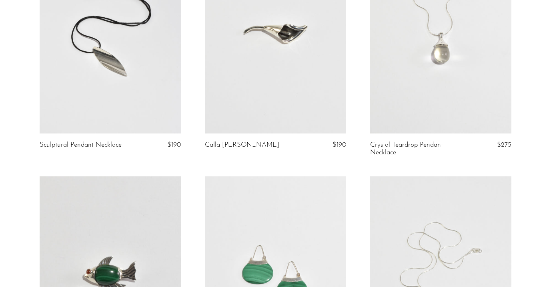
click at [260, 198] on link at bounding box center [275, 275] width 141 height 198
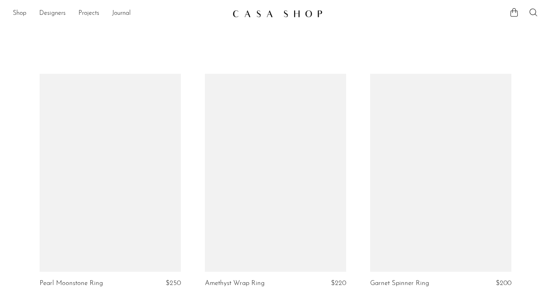
scroll to position [1952, 0]
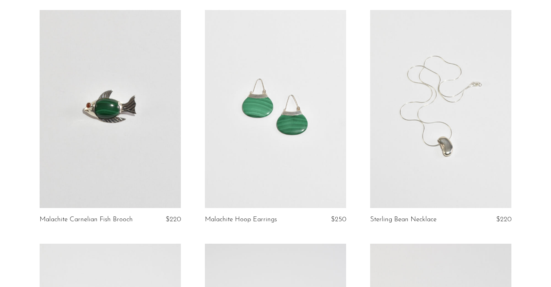
click at [112, 151] on link at bounding box center [110, 109] width 141 height 198
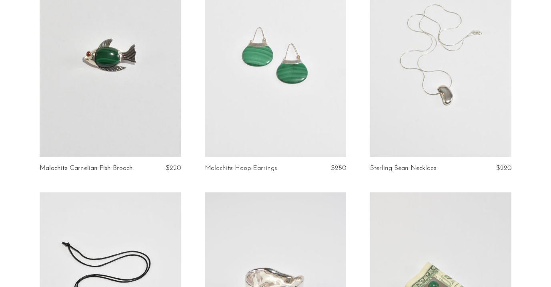
scroll to position [2004, 0]
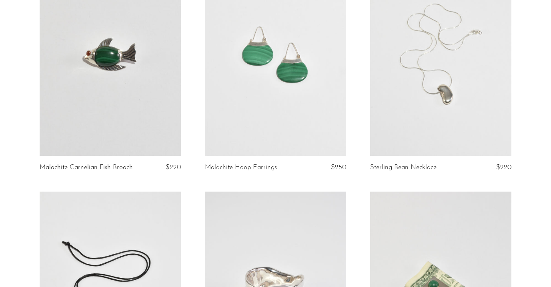
click at [142, 107] on link at bounding box center [110, 57] width 141 height 198
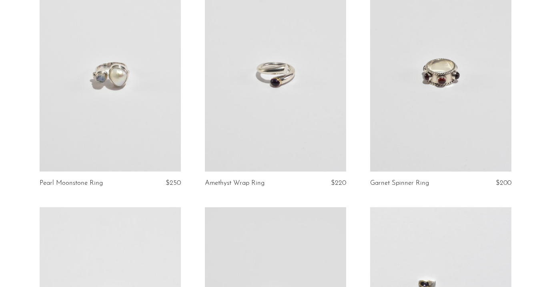
scroll to position [328, 0]
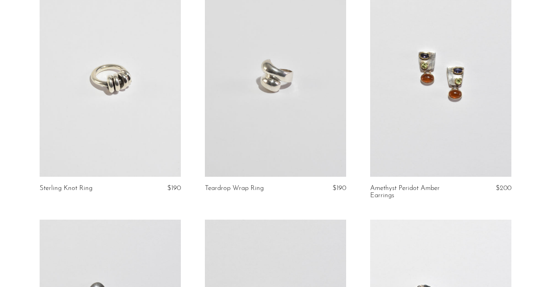
click at [325, 77] on link at bounding box center [275, 78] width 141 height 198
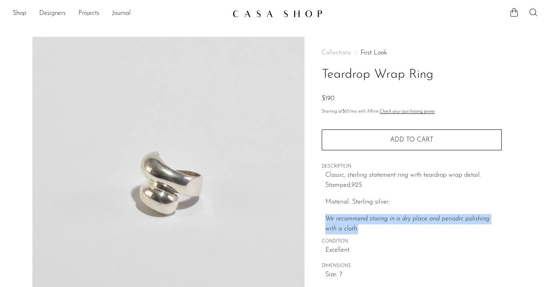
drag, startPoint x: 327, startPoint y: 218, endPoint x: 374, endPoint y: 226, distance: 48.3
click at [374, 226] on p "We recommend storing in a dry place and periodic polishing with a cloth." at bounding box center [414, 224] width 177 height 20
copy icon "We recommend storing in a dry place and periodic polishing with a cloth."
click at [377, 52] on link "First Look" at bounding box center [374, 53] width 26 height 6
